Goal: Task Accomplishment & Management: Manage account settings

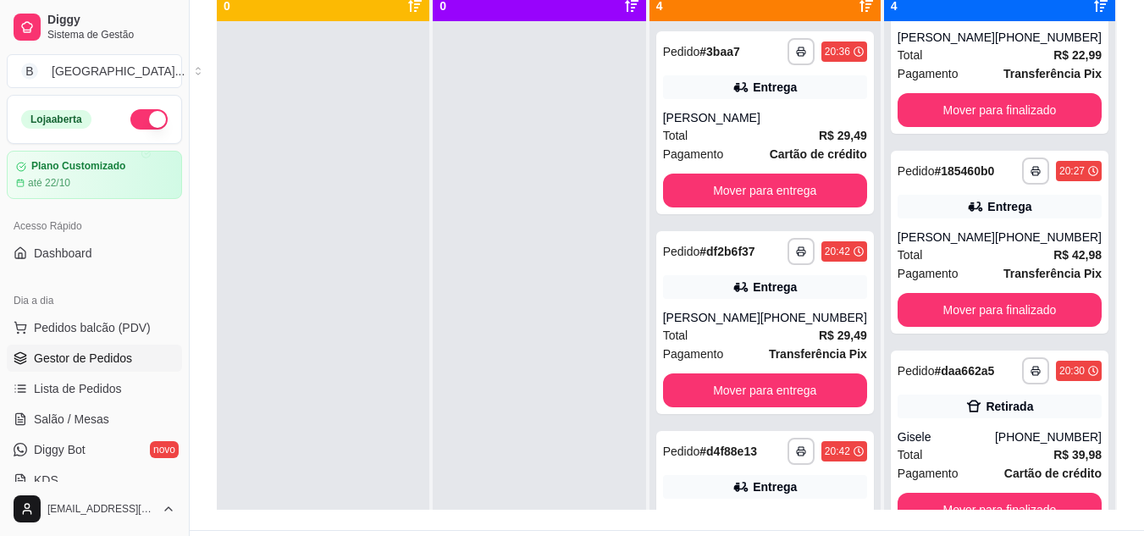
scroll to position [218, 0]
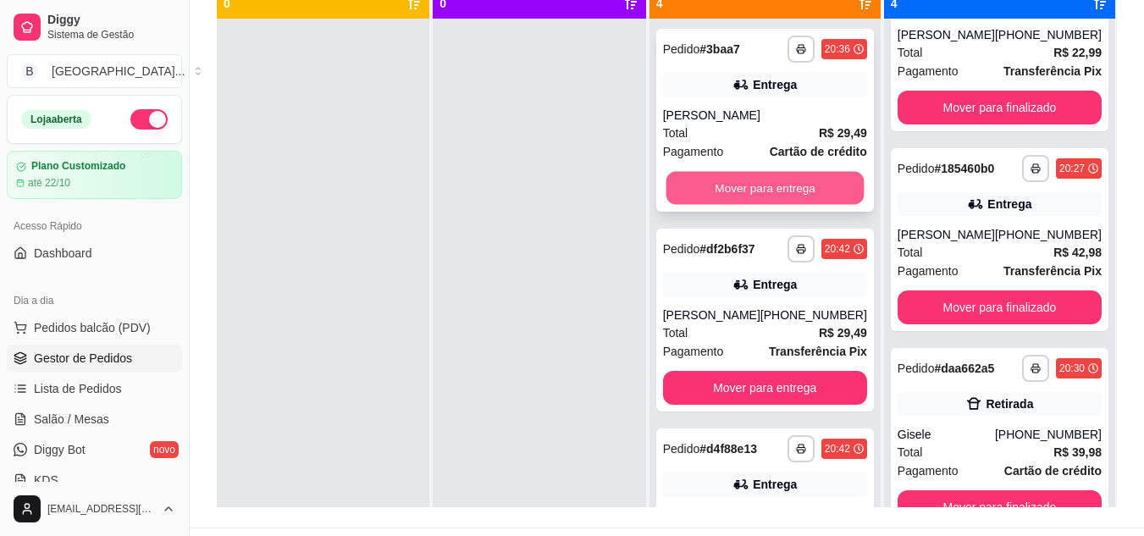
click at [726, 181] on button "Mover para entrega" at bounding box center [764, 188] width 198 height 33
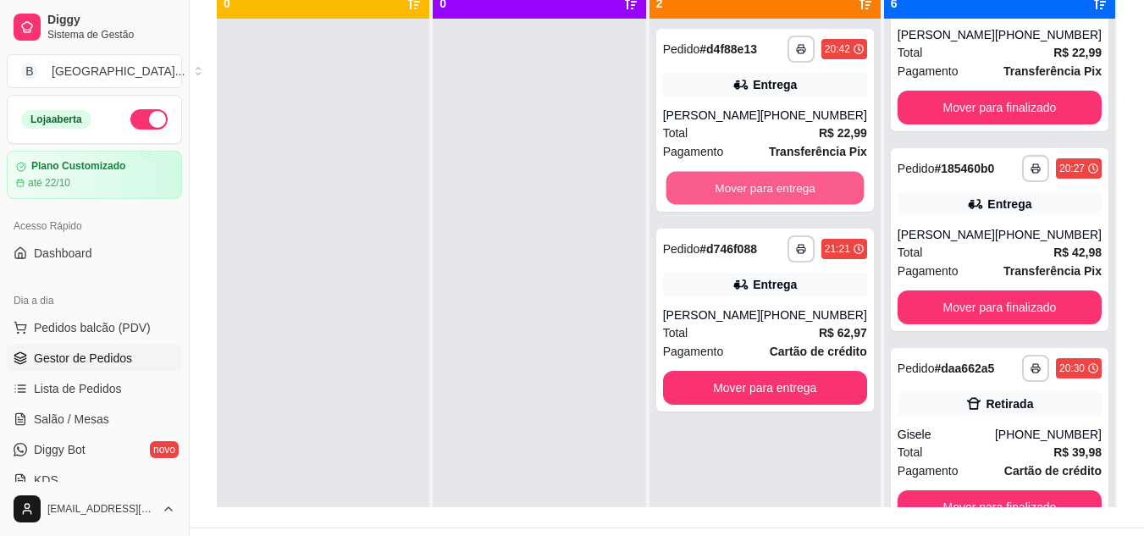
click at [726, 181] on button "Mover para entrega" at bounding box center [764, 188] width 198 height 33
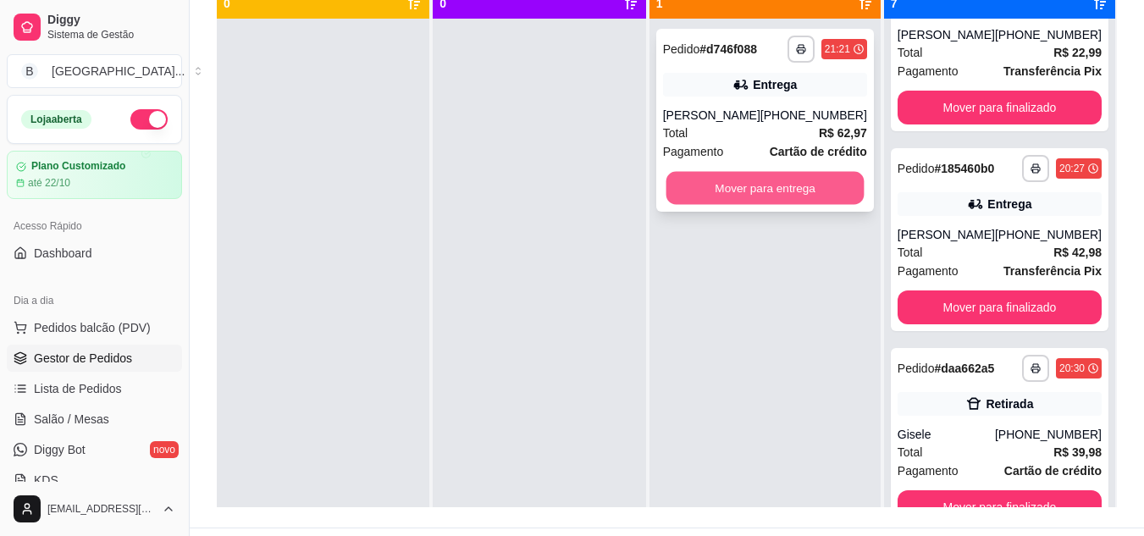
click at [725, 196] on button "Mover para entrega" at bounding box center [764, 188] width 198 height 33
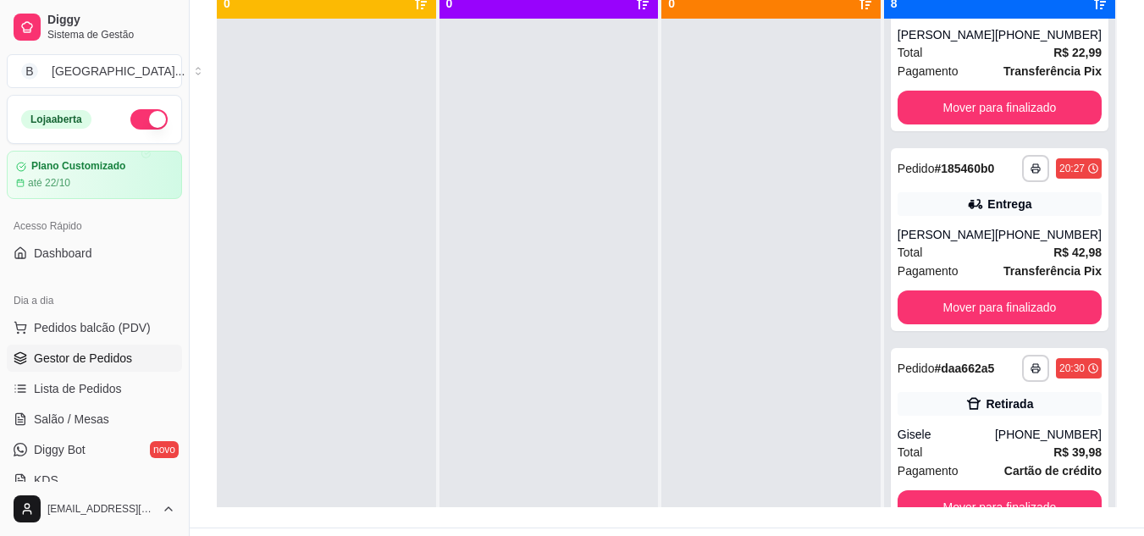
scroll to position [0, 0]
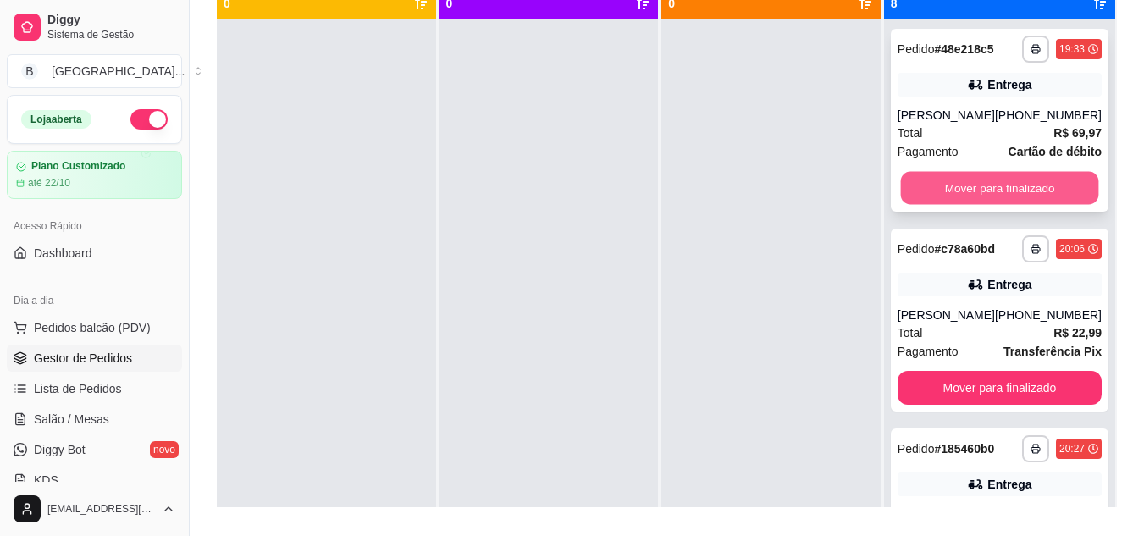
click at [1002, 193] on button "Mover para finalizado" at bounding box center [999, 188] width 198 height 33
click at [1002, 193] on button "Mover para finalizado" at bounding box center [999, 188] width 204 height 34
click at [1002, 193] on button "Mover para finalizado" at bounding box center [999, 188] width 198 height 33
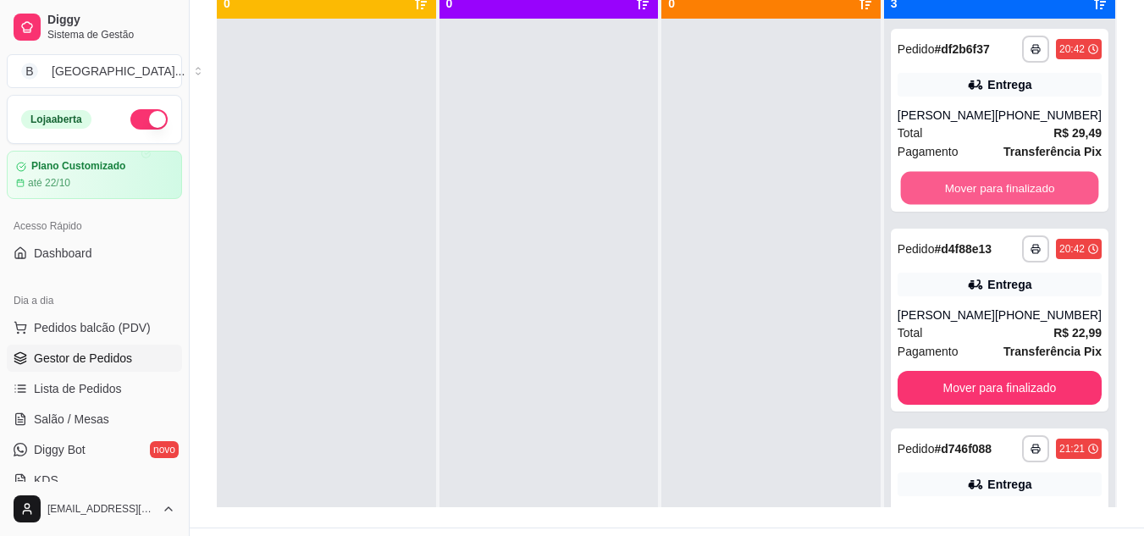
click at [1002, 193] on button "Mover para finalizado" at bounding box center [999, 188] width 198 height 33
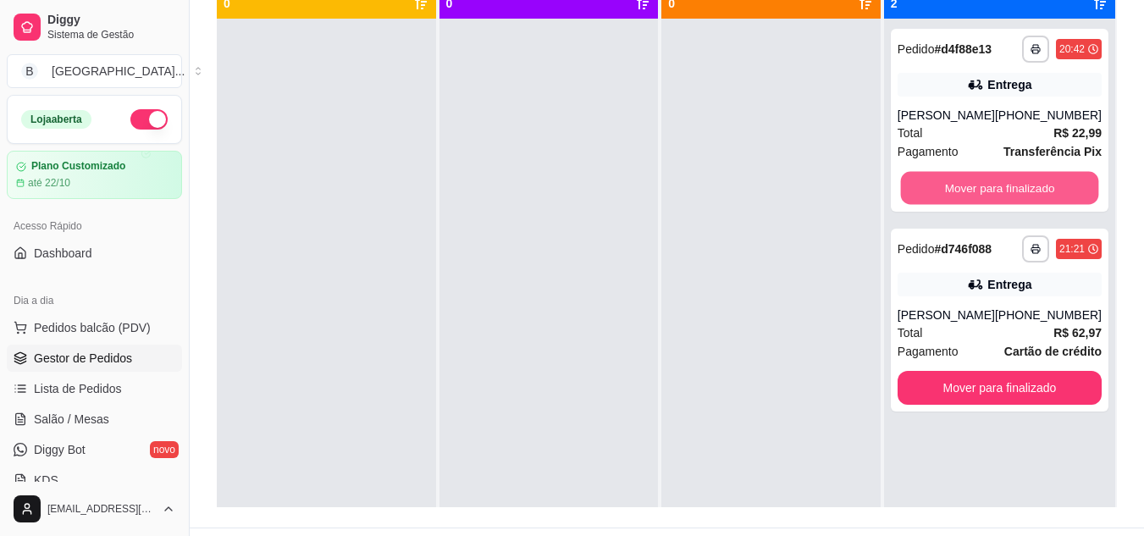
click at [1002, 193] on button "Mover para finalizado" at bounding box center [999, 188] width 198 height 33
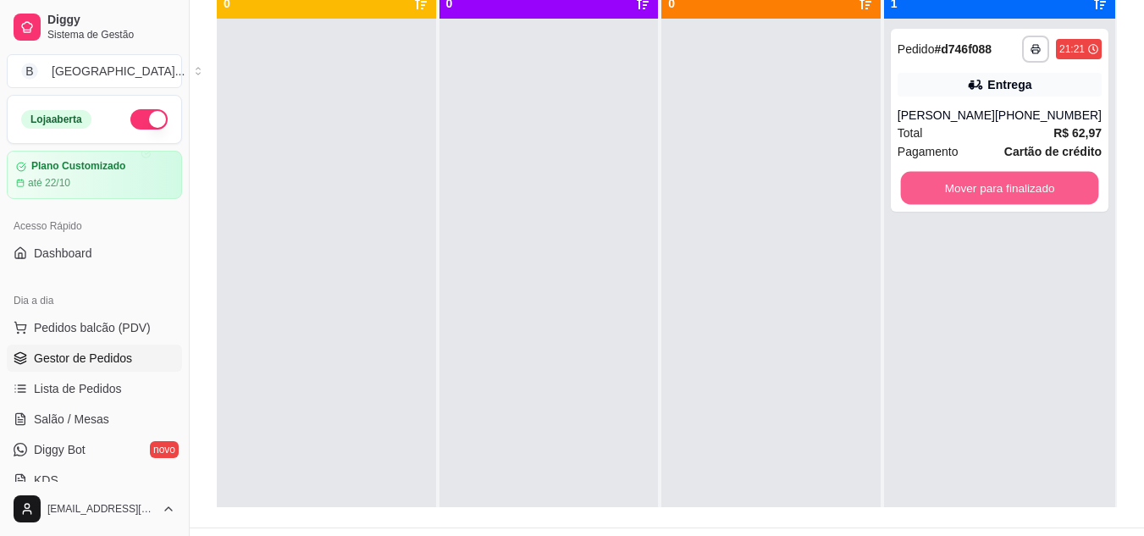
click at [1002, 193] on button "Mover para finalizado" at bounding box center [999, 188] width 198 height 33
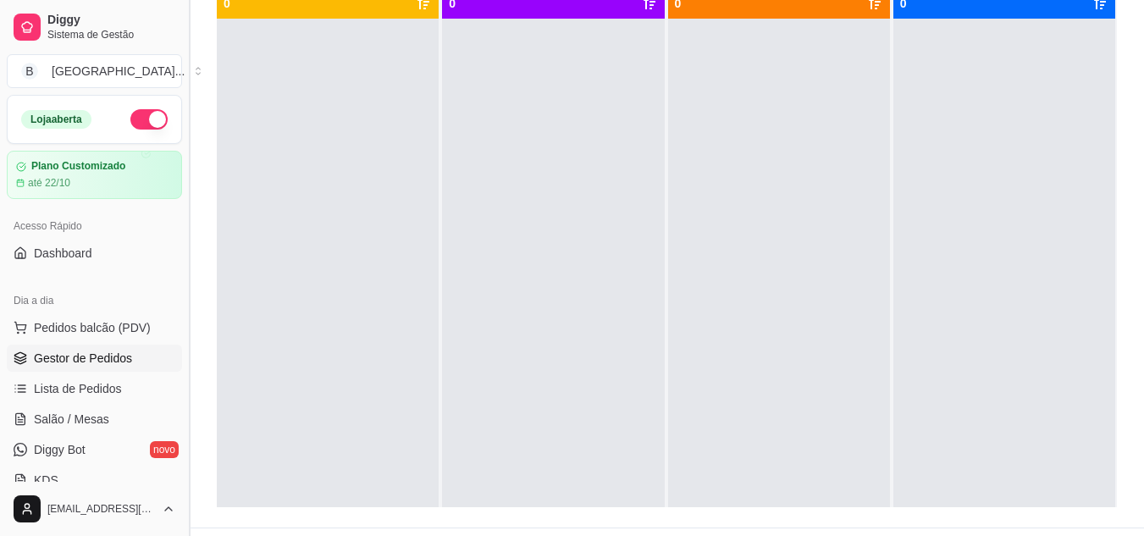
drag, startPoint x: 182, startPoint y: 195, endPoint x: 184, endPoint y: 251, distance: 56.8
click at [184, 251] on button "Toggle Sidebar" at bounding box center [189, 268] width 14 height 536
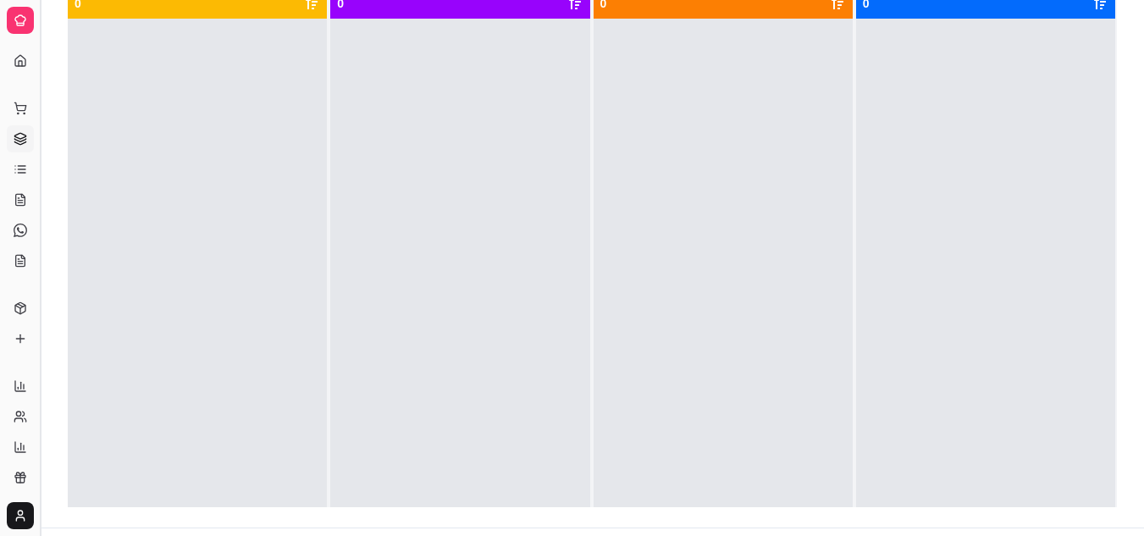
click at [43, 169] on button "Toggle Sidebar" at bounding box center [40, 268] width 14 height 536
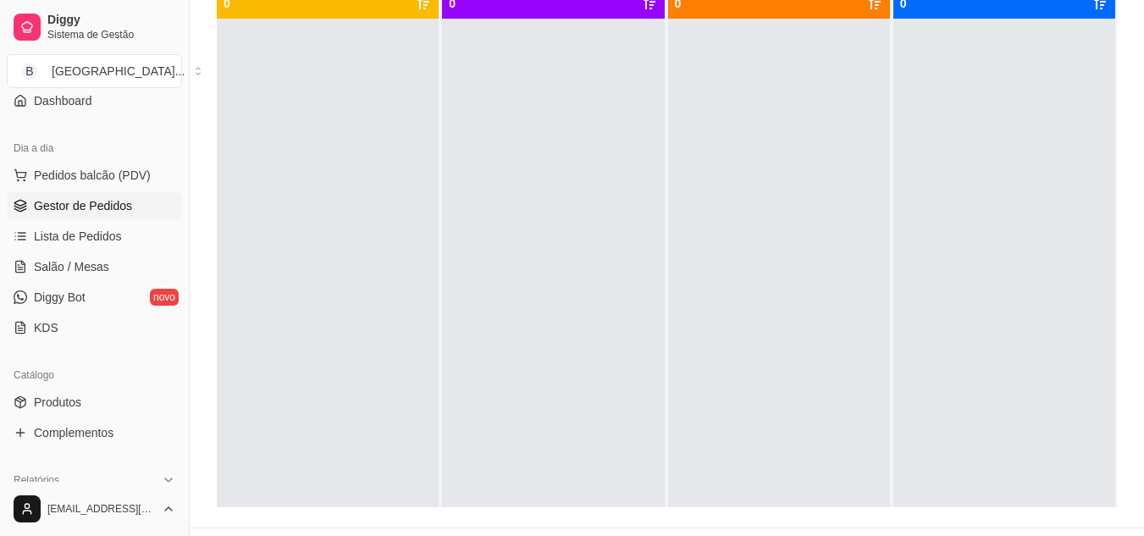
scroll to position [188, 0]
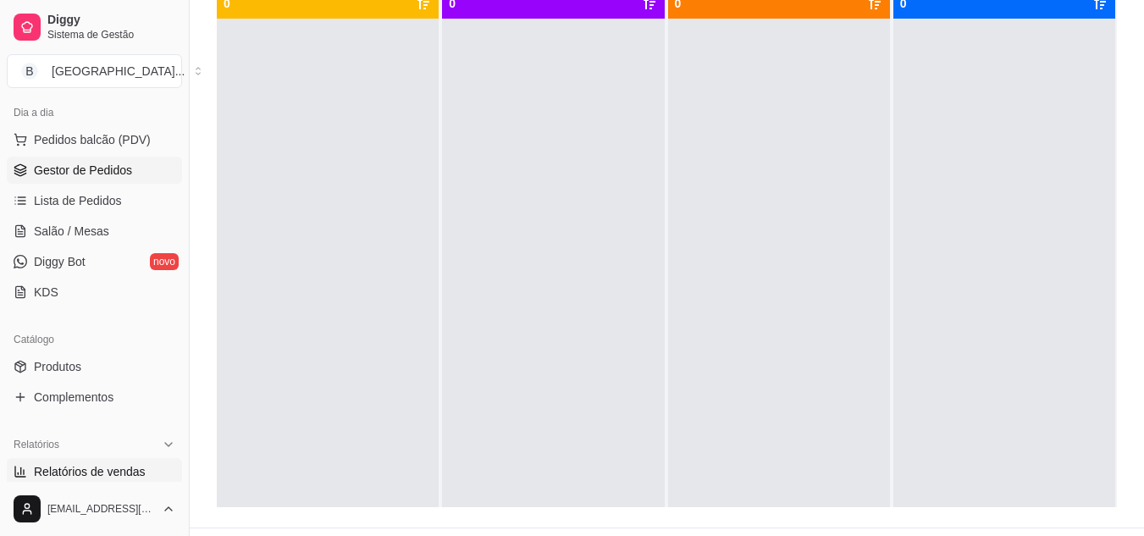
click at [103, 467] on span "Relatórios de vendas" at bounding box center [90, 471] width 112 height 17
select select "ALL"
select select "0"
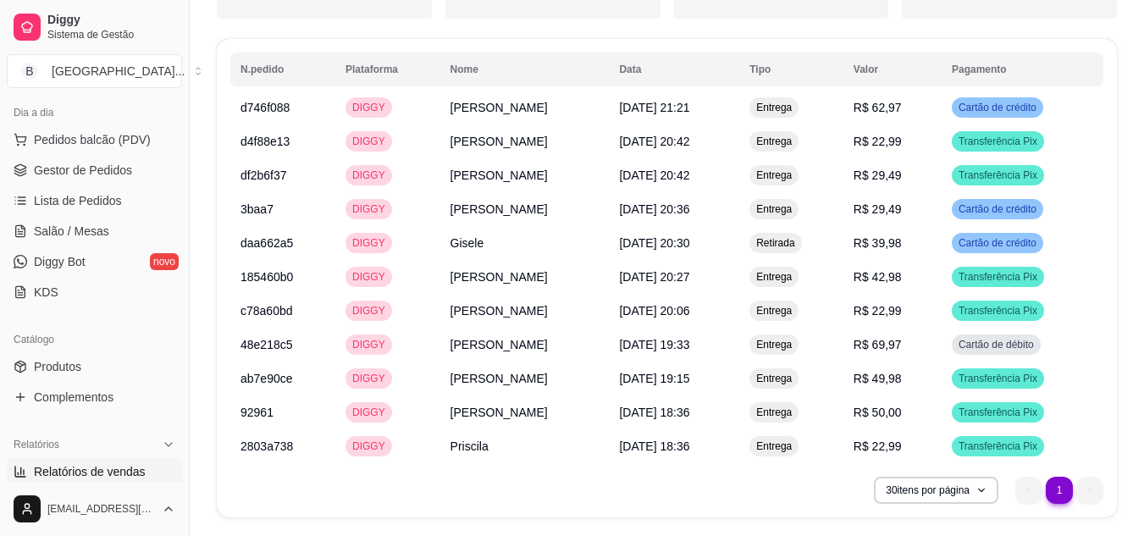
scroll to position [908, 0]
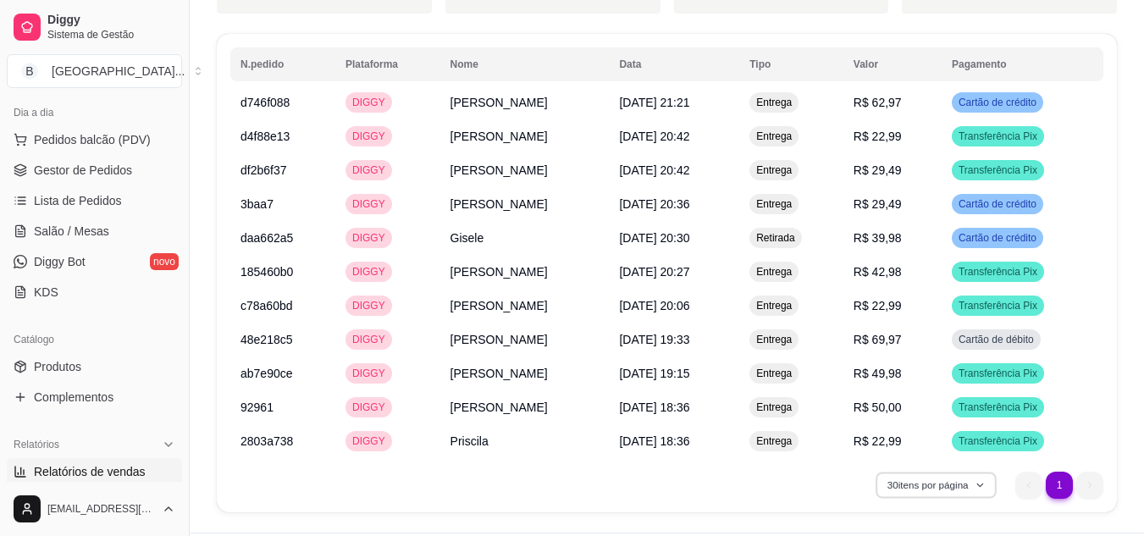
click at [984, 489] on icon "button" at bounding box center [980, 485] width 10 height 10
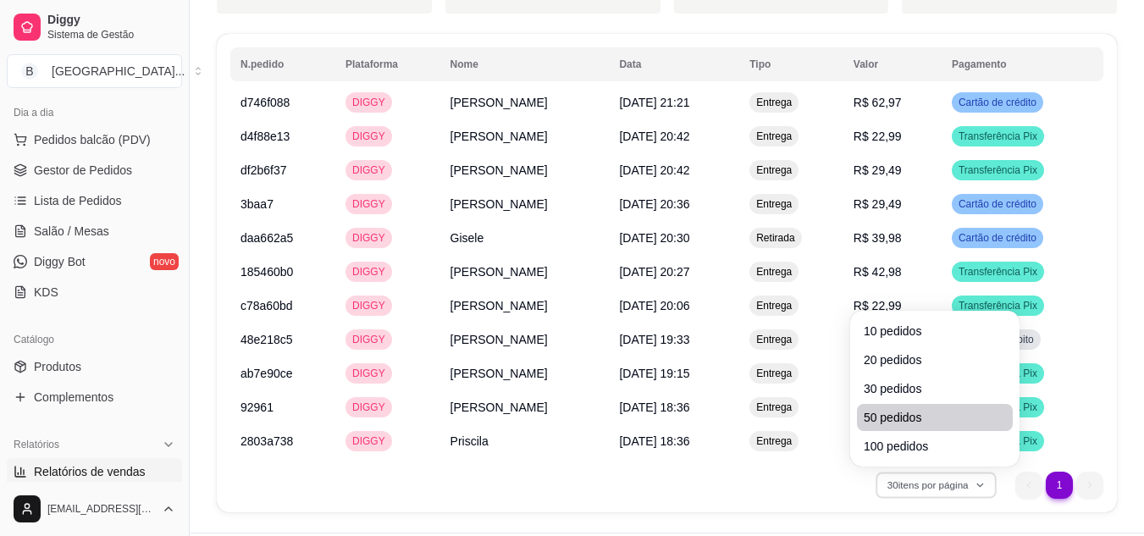
click at [901, 409] on span "50 pedidos" at bounding box center [935, 417] width 142 height 17
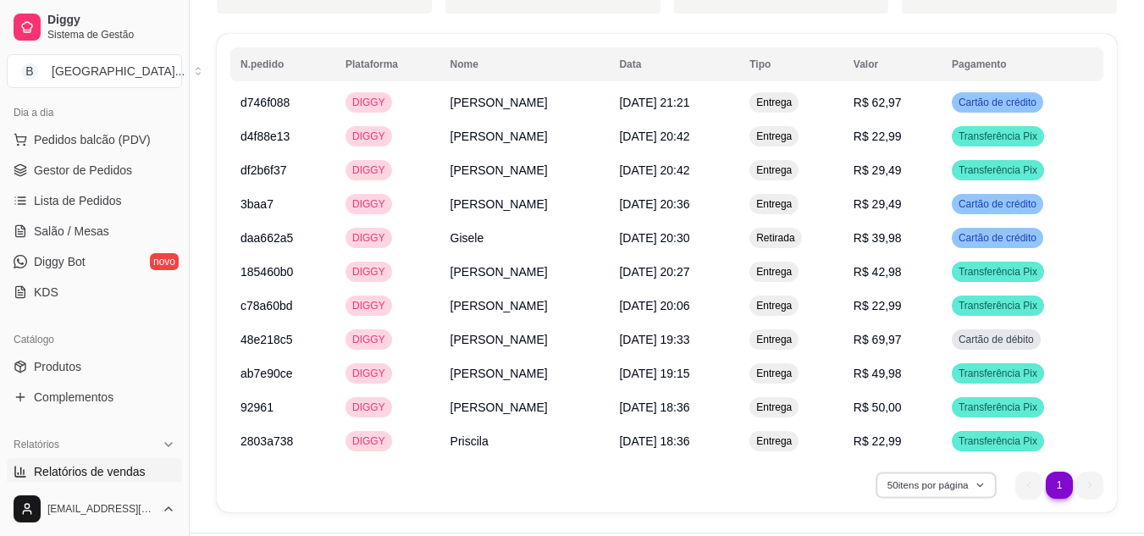
click at [945, 488] on button "50 itens por página" at bounding box center [935, 485] width 120 height 26
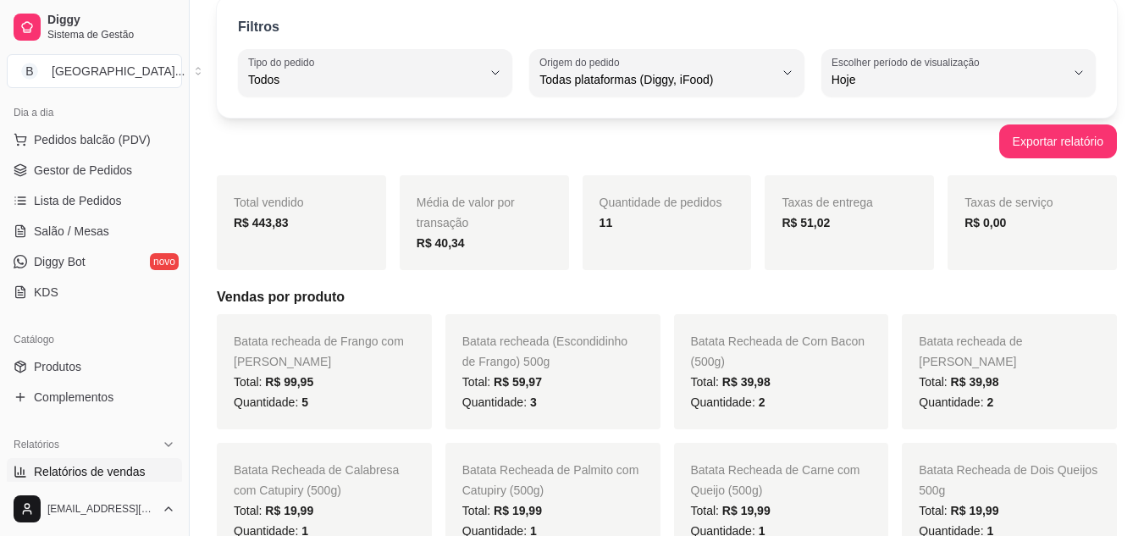
scroll to position [0, 0]
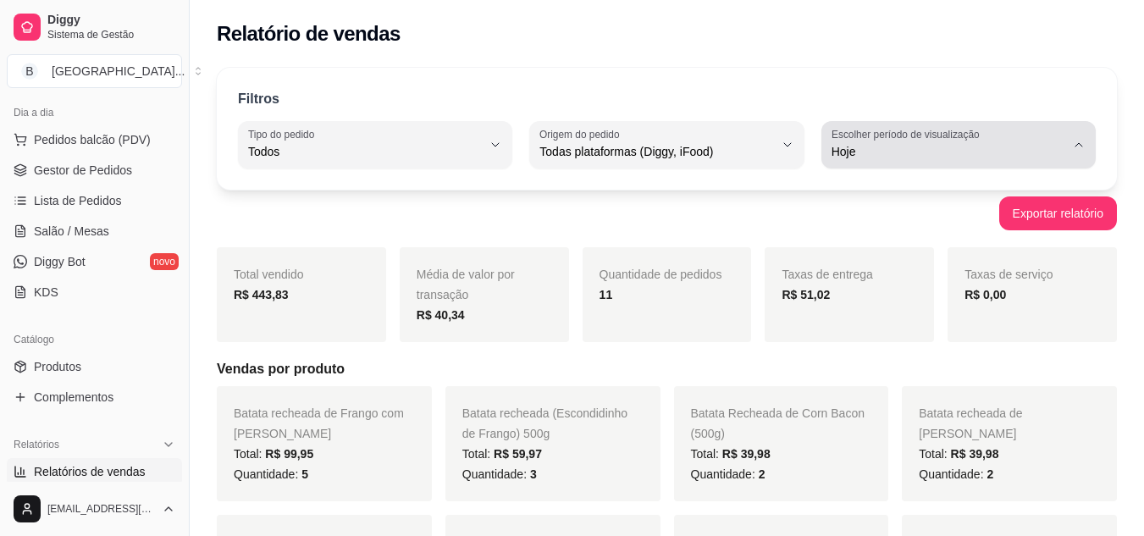
click at [892, 148] on span "Hoje" at bounding box center [948, 151] width 234 height 17
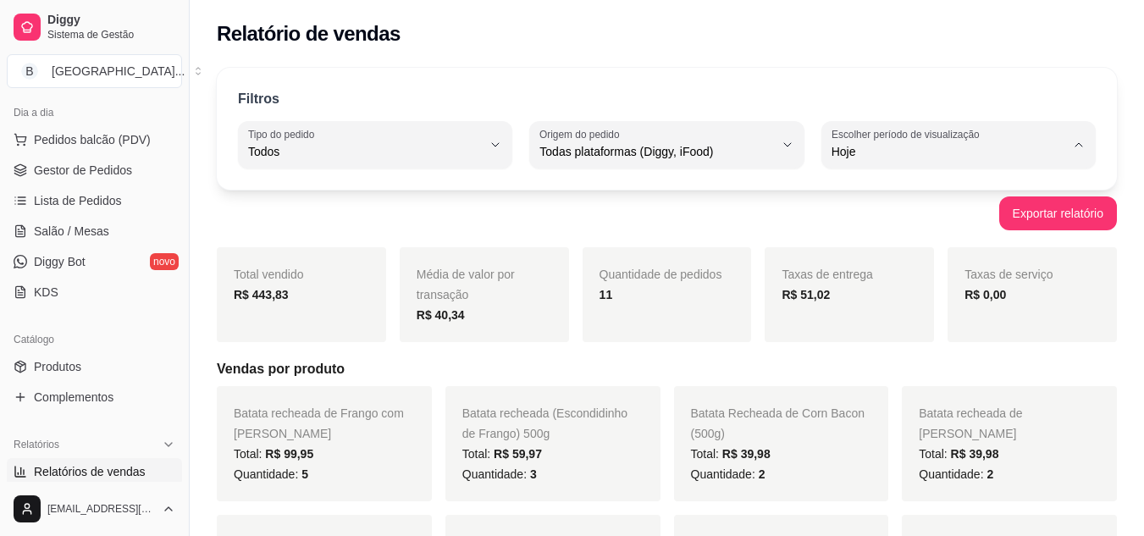
click at [890, 226] on span "Ontem" at bounding box center [949, 220] width 221 height 16
type input "1"
select select "1"
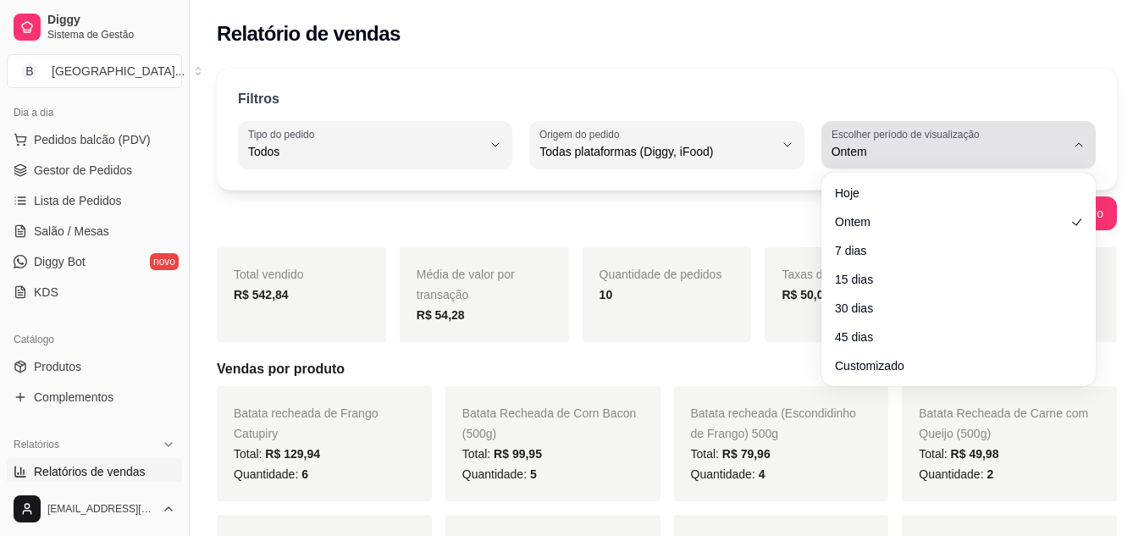
click at [914, 135] on label "Escolher período de visualização" at bounding box center [907, 134] width 153 height 14
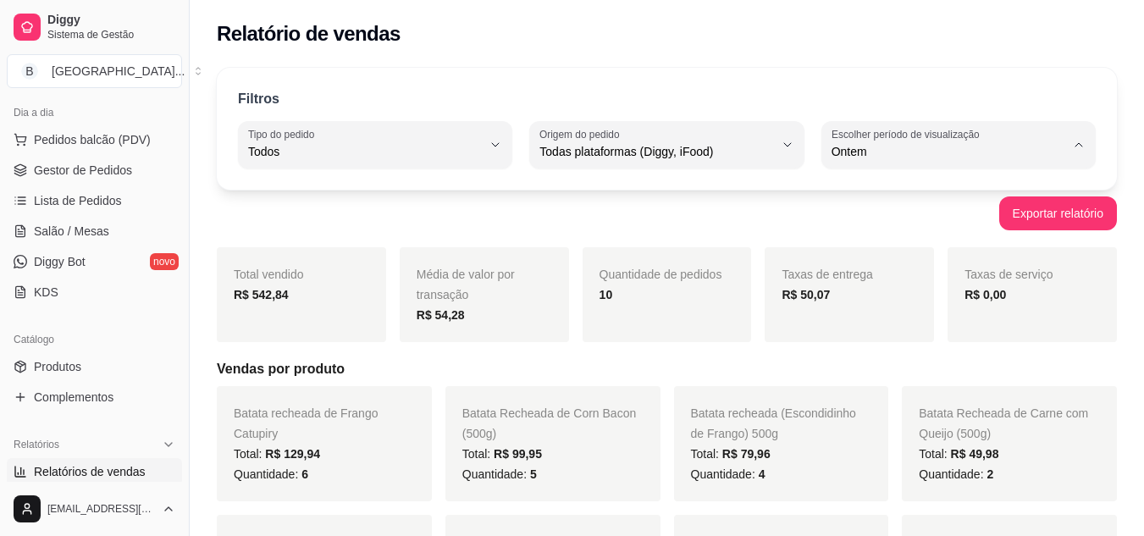
click at [892, 189] on span "Hoje" at bounding box center [949, 192] width 221 height 16
type input "0"
select select "0"
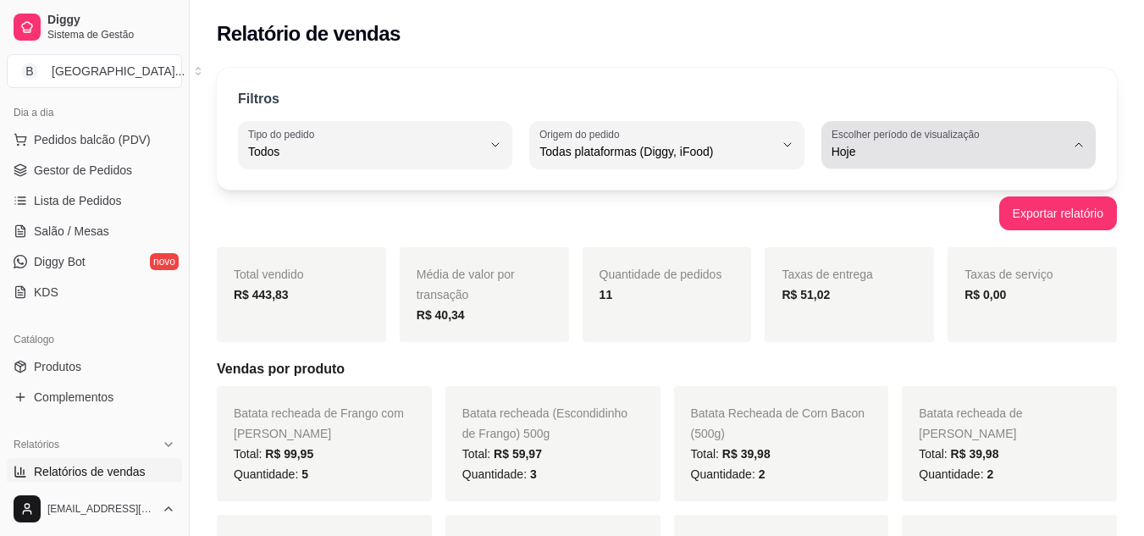
click at [918, 146] on span "Hoje" at bounding box center [948, 151] width 234 height 17
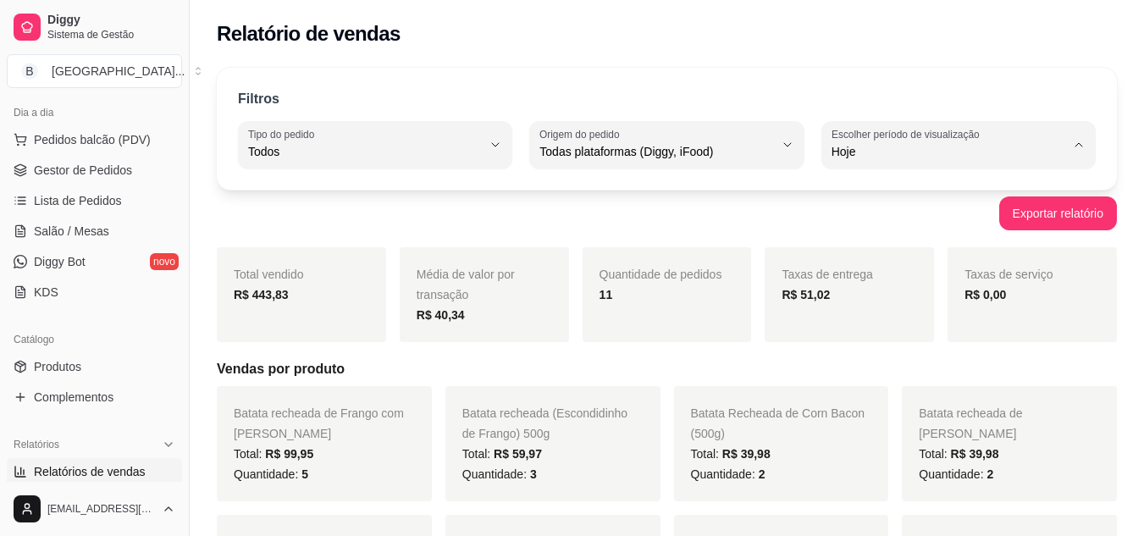
click at [870, 256] on span "7 dias" at bounding box center [949, 248] width 221 height 16
type input "7"
select select "7"
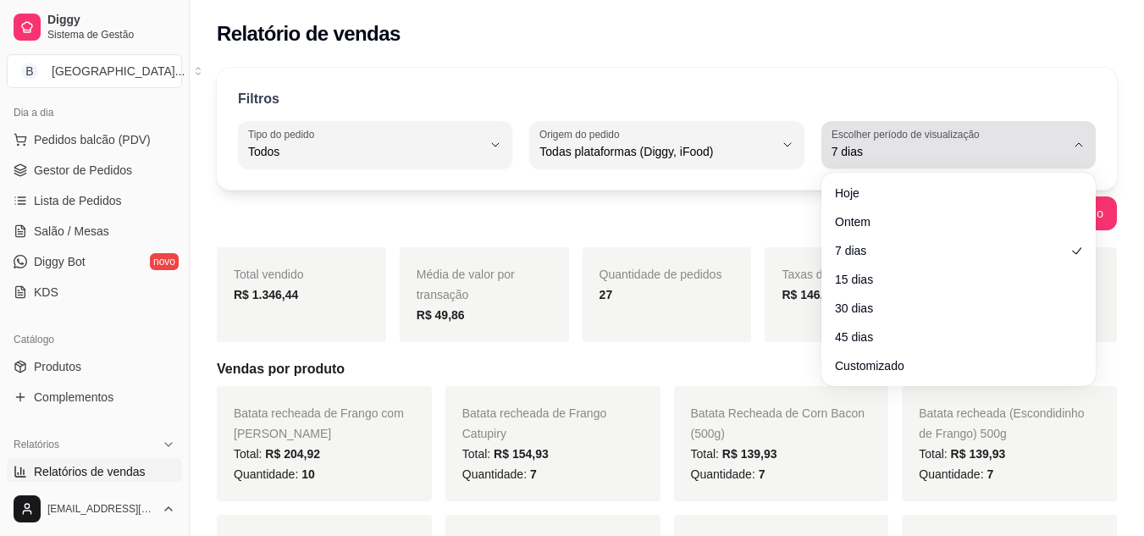
click at [864, 135] on label "Escolher período de visualização" at bounding box center [907, 134] width 153 height 14
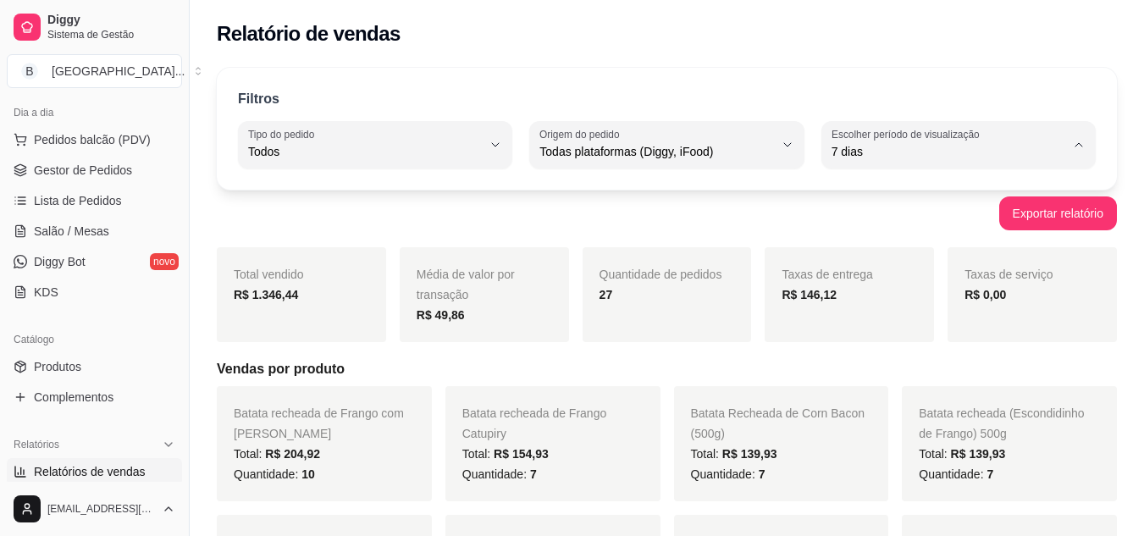
click at [895, 306] on span "30 dias" at bounding box center [949, 303] width 221 height 16
type input "30"
select select "30"
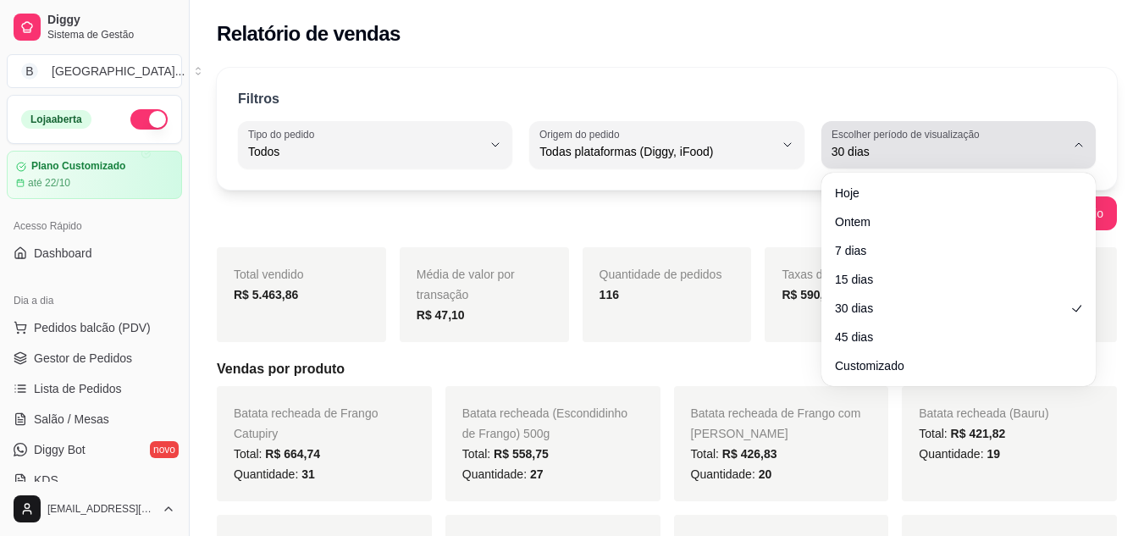
click at [835, 166] on button "Escolher período de visualização 30 dias" at bounding box center [958, 144] width 274 height 47
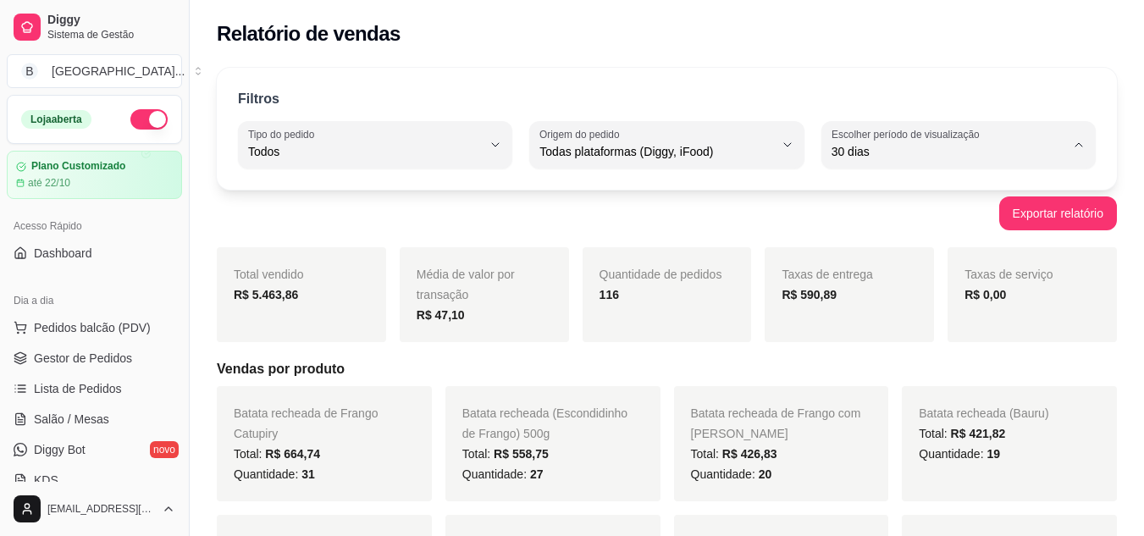
click at [868, 339] on span "45 dias" at bounding box center [949, 331] width 221 height 16
type input "45"
select select "45"
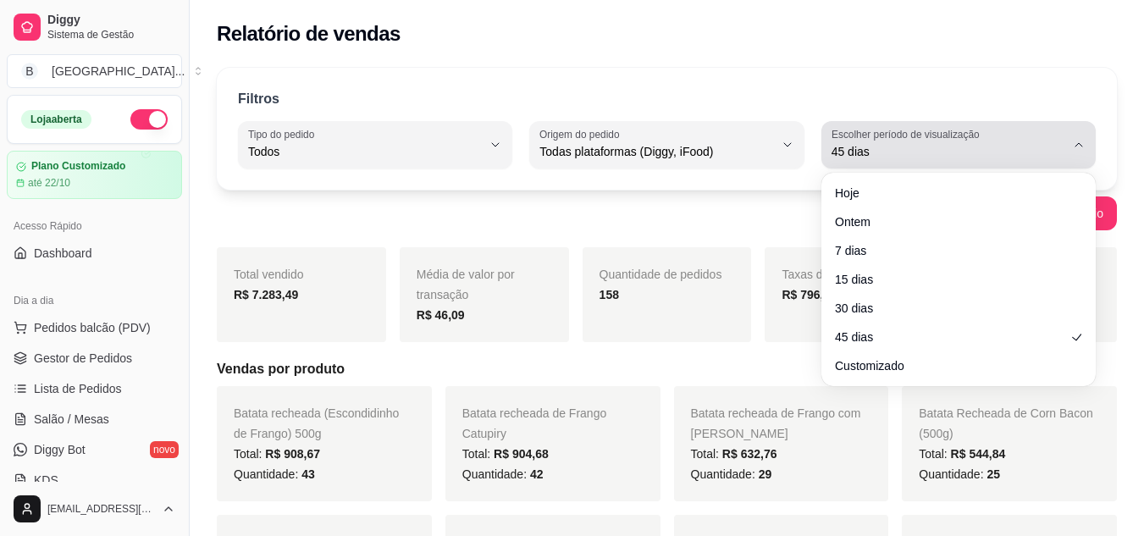
click at [861, 147] on span "45 dias" at bounding box center [948, 151] width 234 height 17
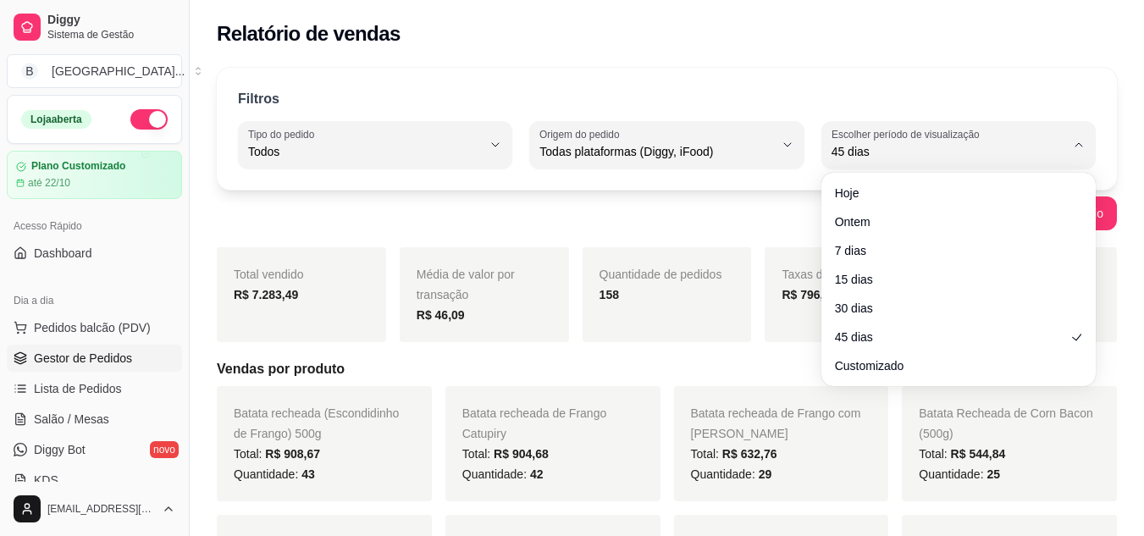
click at [91, 362] on span "Gestor de Pedidos" at bounding box center [83, 358] width 98 height 17
